Goal: Information Seeking & Learning: Compare options

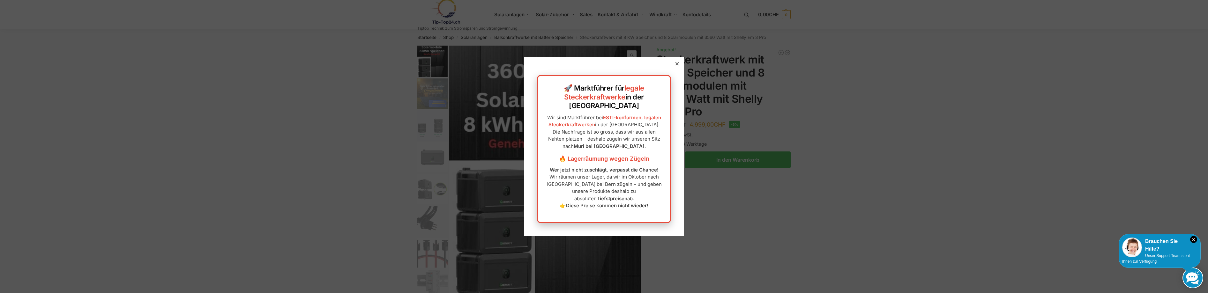
click at [647, 212] on div "🚀 Marktführer für legale Steckerkraftwerke in der Schweiz Wir sind Marktführer …" at bounding box center [604, 146] width 160 height 179
click at [676, 65] on icon at bounding box center [677, 63] width 3 height 3
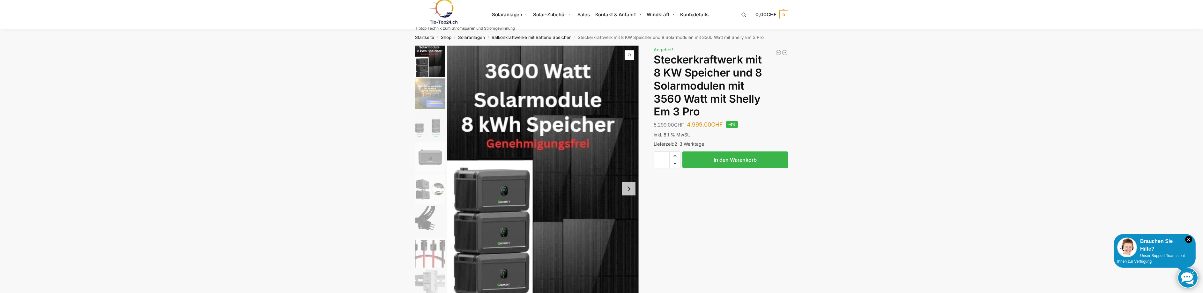
click at [436, 88] on img "2 / 9" at bounding box center [430, 94] width 30 height 30
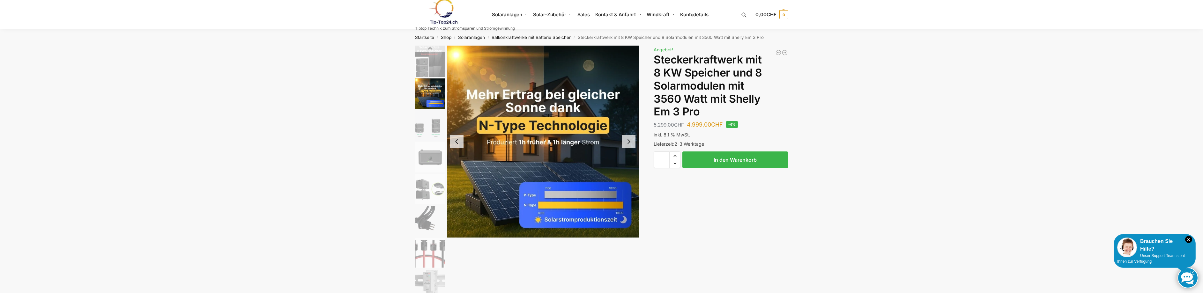
click at [435, 130] on img "3 / 9" at bounding box center [430, 125] width 30 height 30
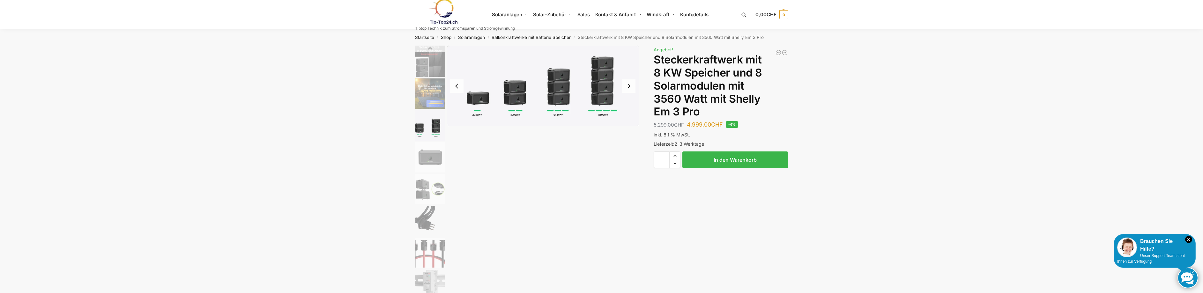
click at [437, 167] on img "4 / 9" at bounding box center [430, 157] width 30 height 30
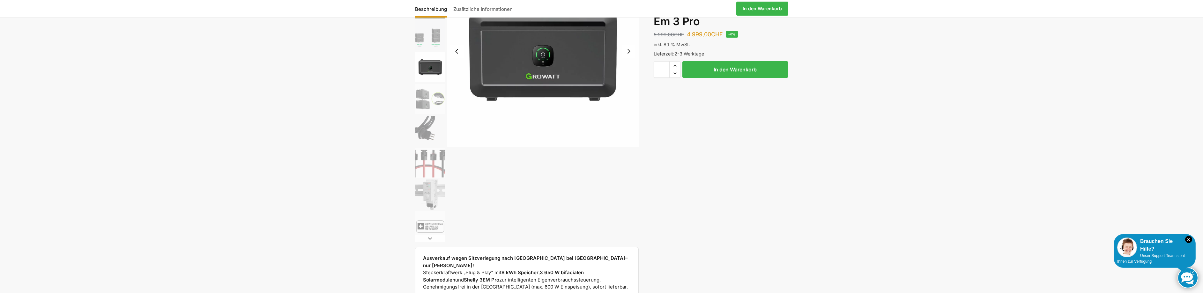
scroll to position [96, 0]
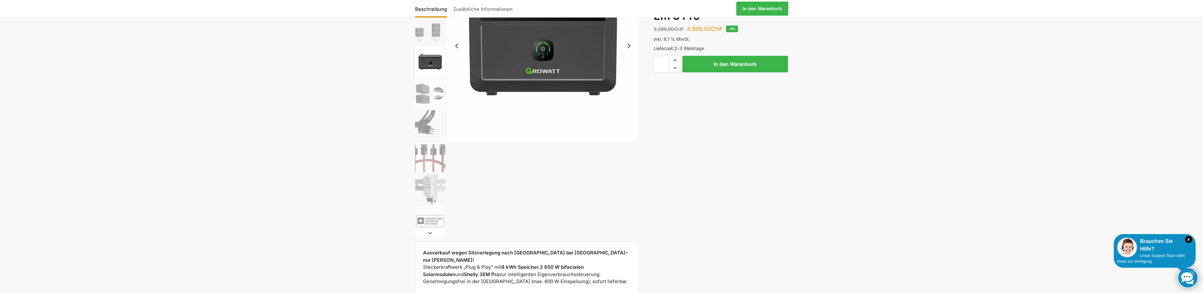
click at [435, 183] on img "8 / 9" at bounding box center [430, 189] width 30 height 30
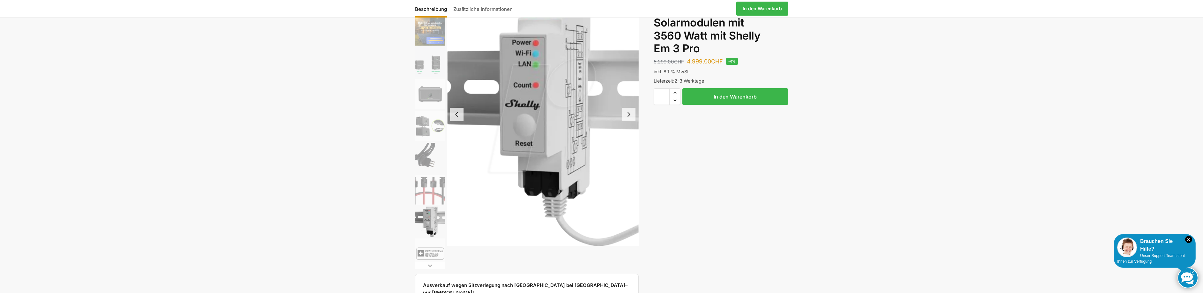
scroll to position [64, 0]
click at [423, 187] on img "7 / 9" at bounding box center [430, 189] width 30 height 30
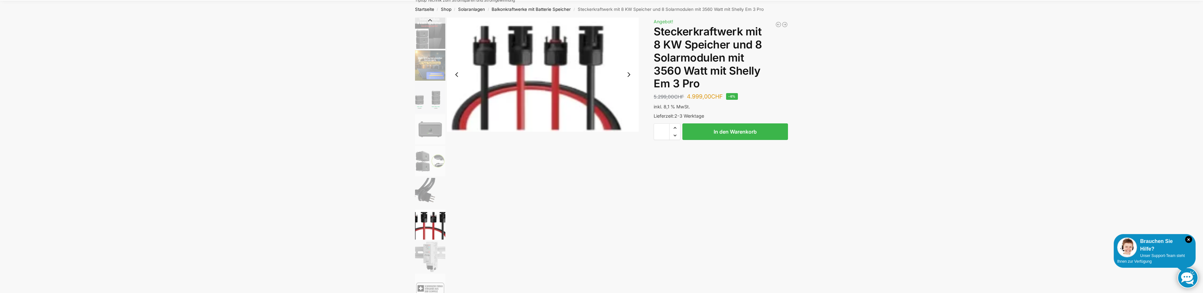
scroll to position [0, 0]
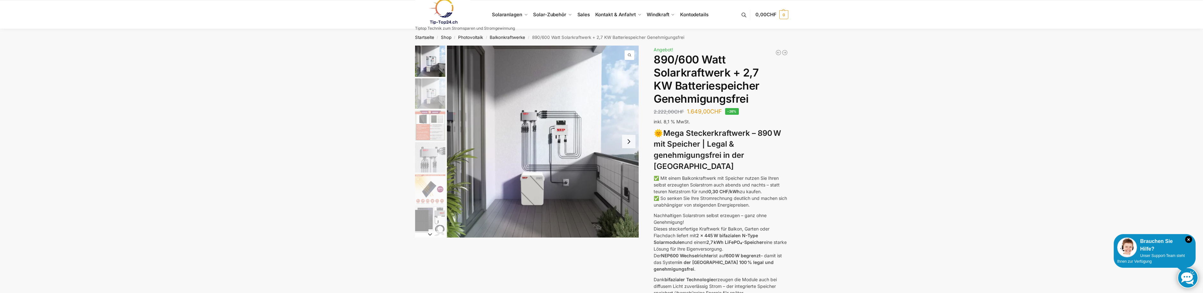
click at [432, 98] on img "2 / 12" at bounding box center [430, 94] width 30 height 30
click at [430, 121] on img "3 / 12" at bounding box center [430, 125] width 30 height 30
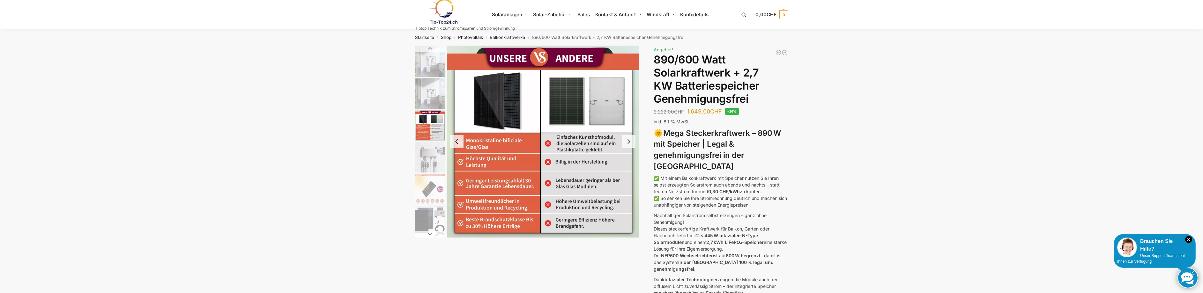
click at [426, 146] on img "4 / 12" at bounding box center [430, 157] width 30 height 30
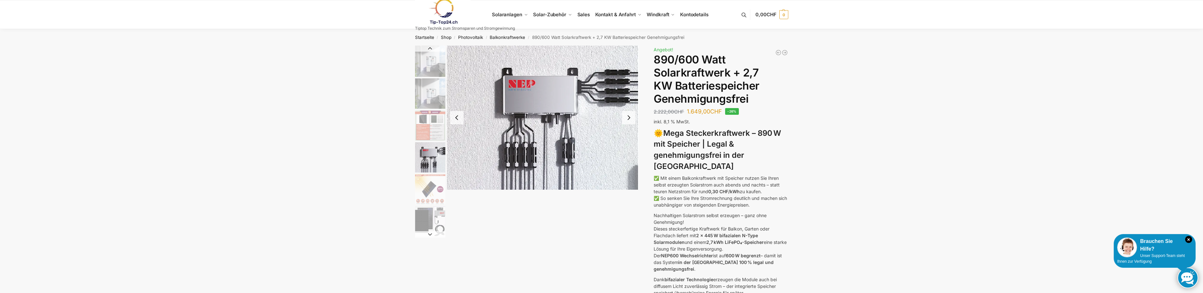
click at [423, 179] on img "5 / 12" at bounding box center [430, 189] width 30 height 30
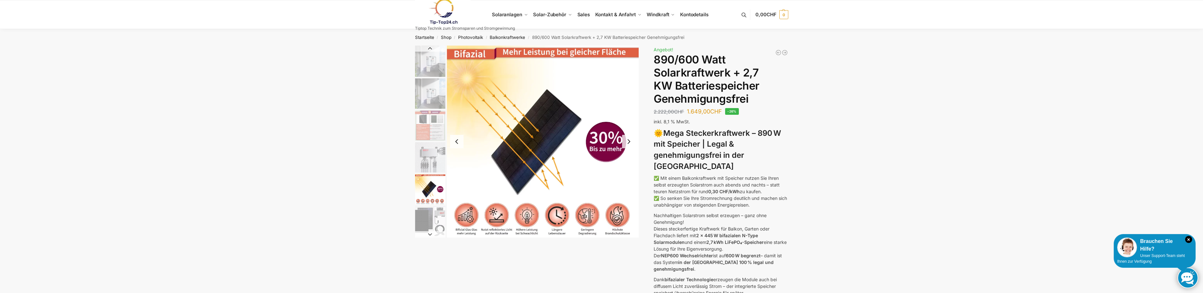
click at [430, 215] on img "6 / 12" at bounding box center [430, 221] width 30 height 30
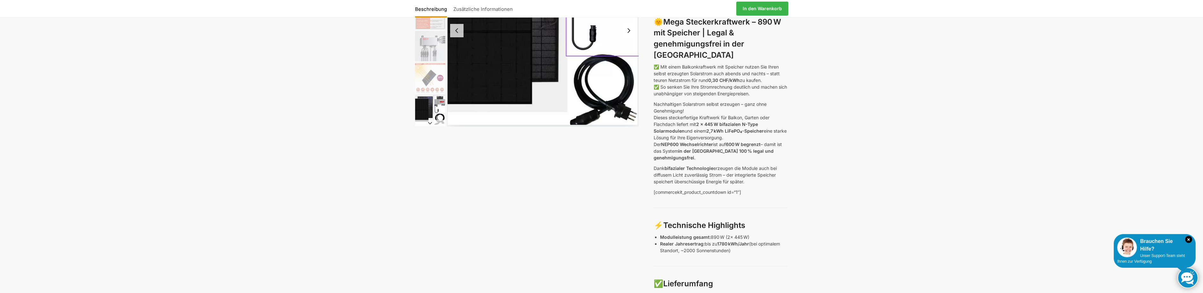
scroll to position [128, 0]
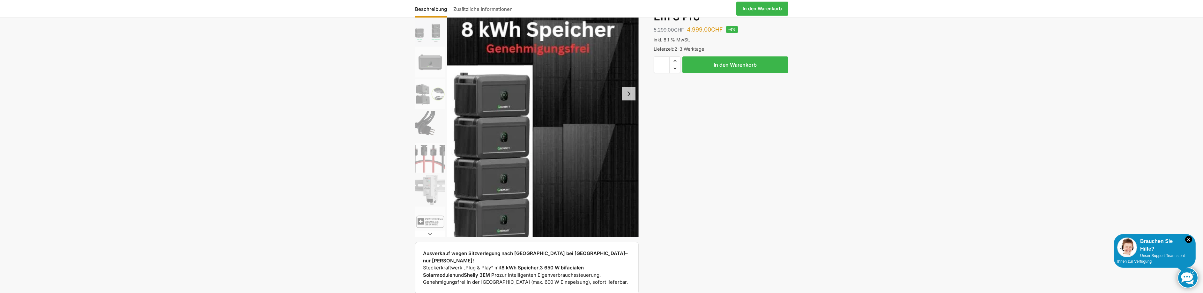
scroll to position [128, 0]
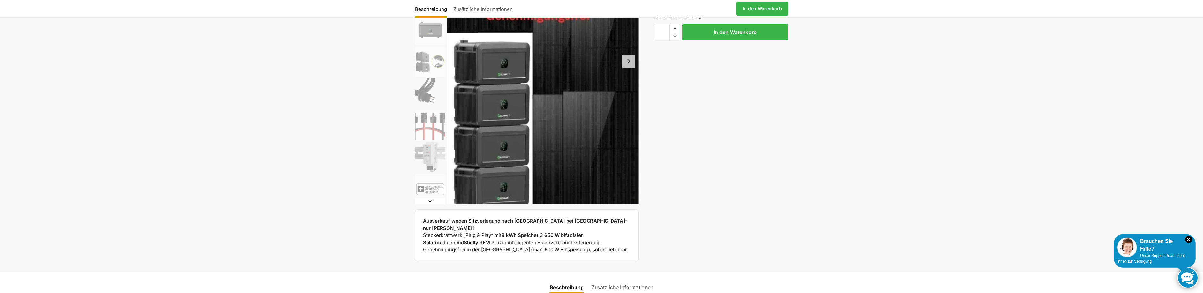
click at [424, 151] on img "8 / 9" at bounding box center [430, 157] width 30 height 30
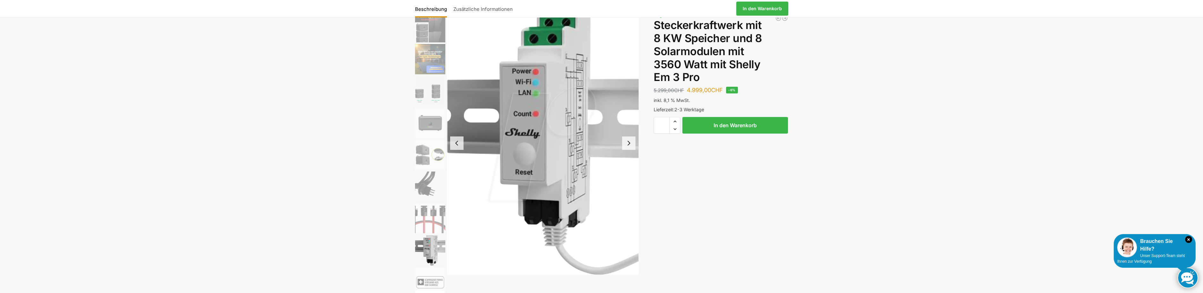
scroll to position [32, 0]
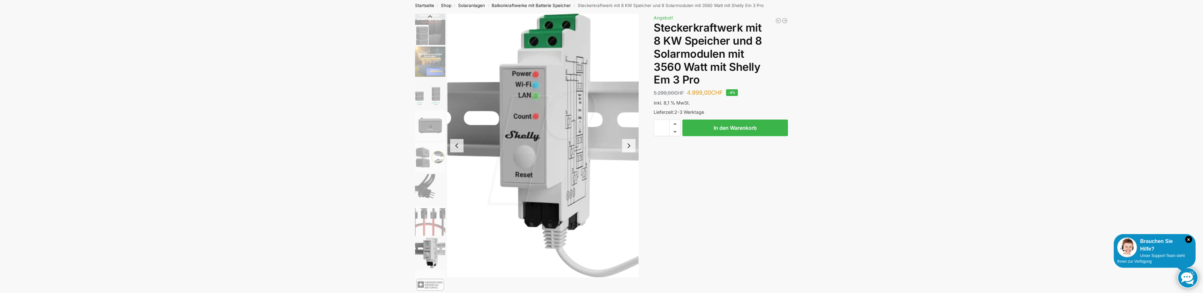
click at [548, 123] on img "8 / 9" at bounding box center [543, 146] width 192 height 264
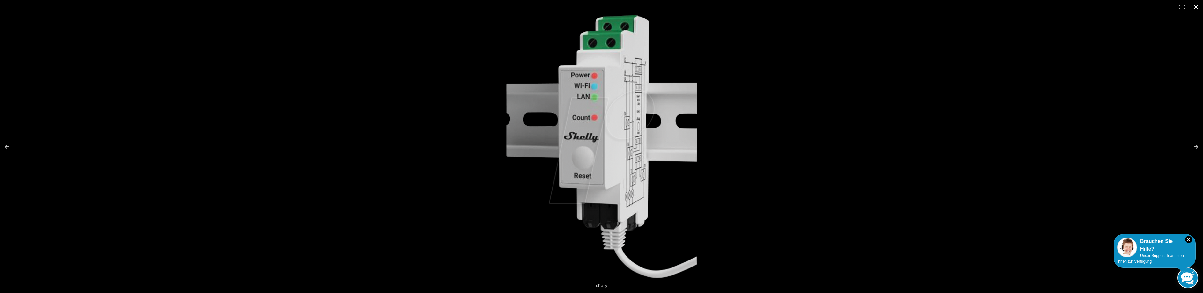
click at [1199, 5] on button "Close (Esc)" at bounding box center [1196, 7] width 14 height 14
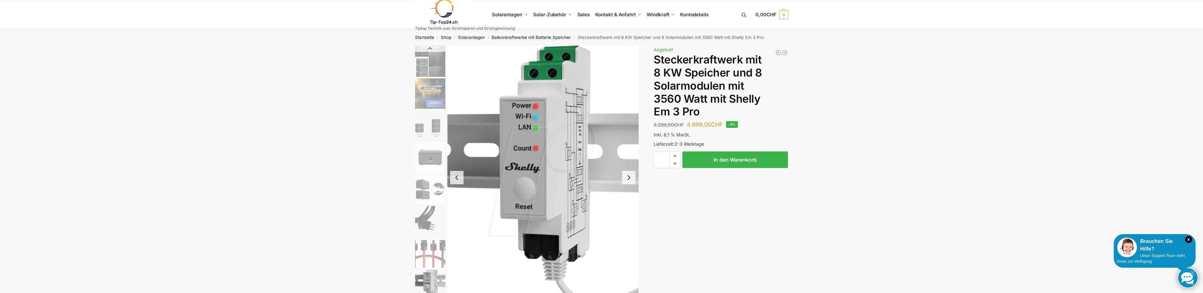
click at [431, 85] on img "2 / 9" at bounding box center [430, 94] width 30 height 30
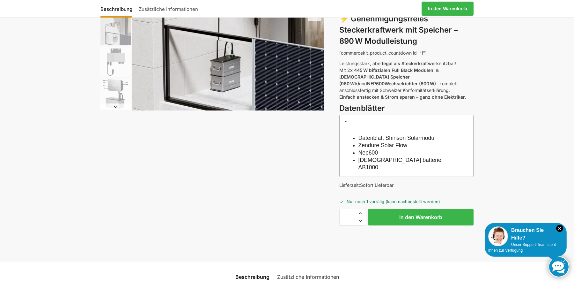
scroll to position [128, 0]
click at [348, 118] on span at bounding box center [346, 120] width 5 height 5
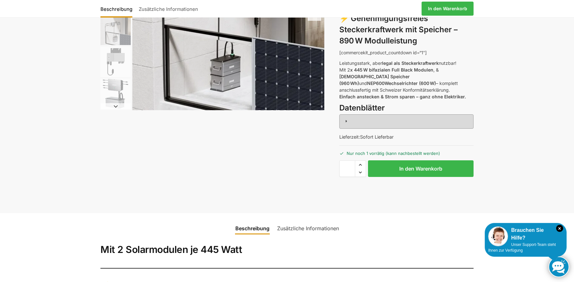
click at [348, 118] on span at bounding box center [346, 120] width 5 height 5
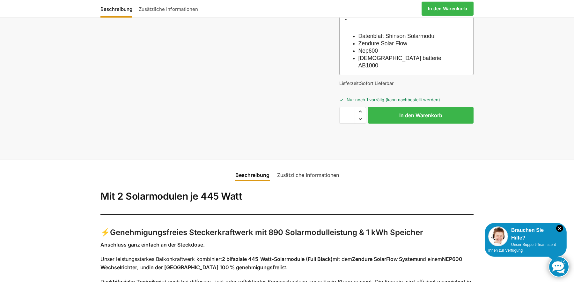
scroll to position [191, 0]
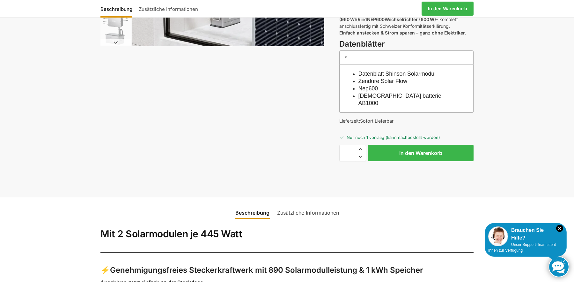
click at [306, 205] on link "Zusätzliche Informationen" at bounding box center [308, 212] width 70 height 15
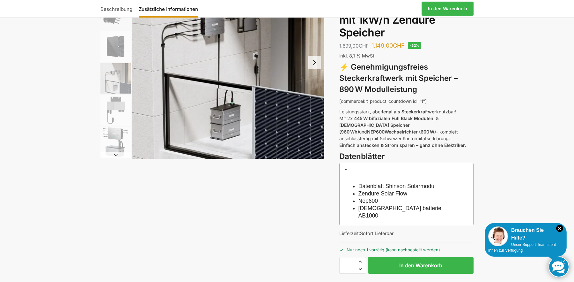
scroll to position [0, 0]
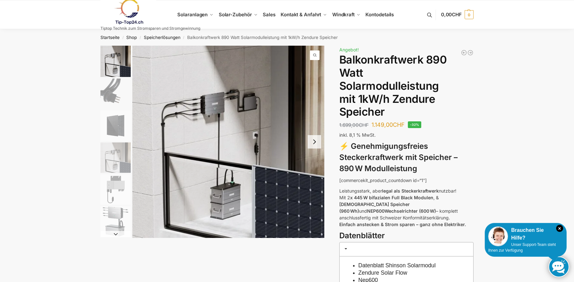
click at [118, 234] on button "Next slide" at bounding box center [116, 234] width 30 height 6
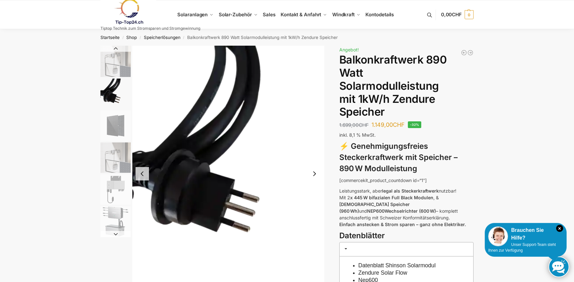
click at [118, 234] on button "Next slide" at bounding box center [116, 234] width 30 height 6
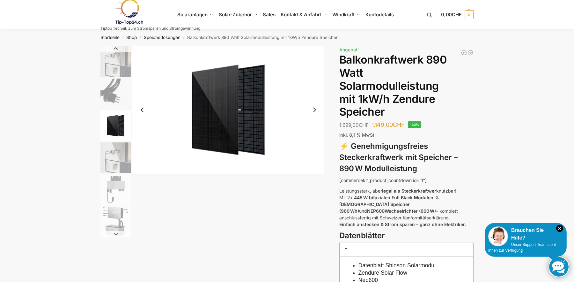
click at [118, 234] on button "Next slide" at bounding box center [116, 234] width 30 height 6
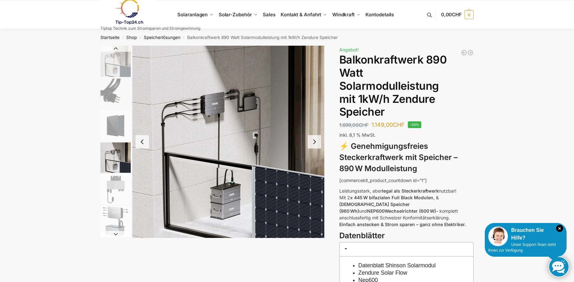
click at [118, 234] on button "Next slide" at bounding box center [116, 234] width 30 height 6
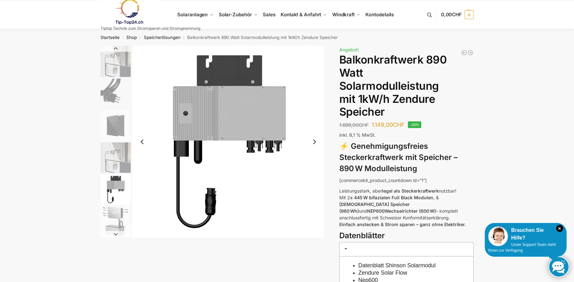
click at [118, 234] on button "Next slide" at bounding box center [116, 234] width 30 height 6
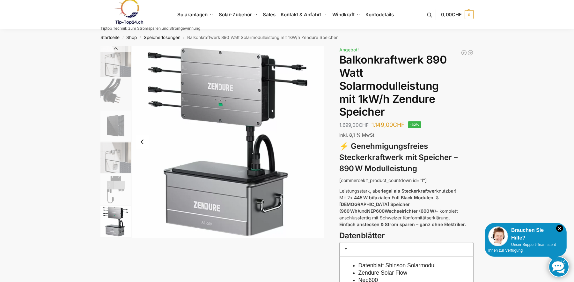
click at [118, 234] on img "6 / 6" at bounding box center [116, 221] width 30 height 30
click at [120, 75] on img "1 / 6" at bounding box center [116, 61] width 30 height 31
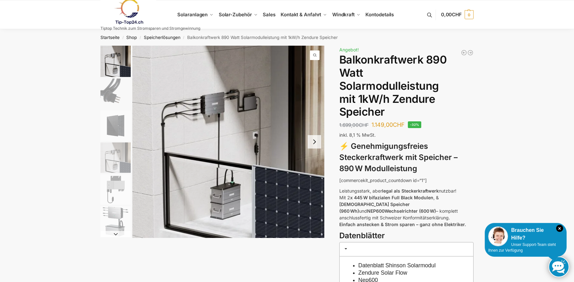
click at [258, 149] on img "1 / 6" at bounding box center [228, 142] width 192 height 192
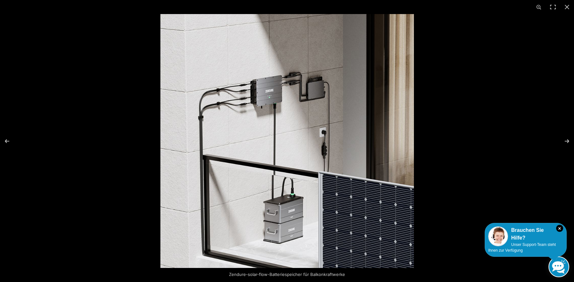
click at [324, 149] on img at bounding box center [288, 141] width 254 height 254
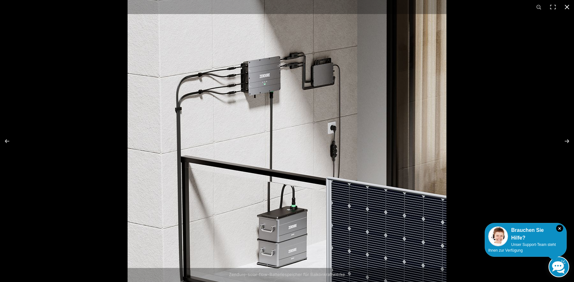
click at [571, 9] on button "Close (Esc)" at bounding box center [567, 7] width 14 height 14
